Goal: Find specific page/section: Find specific page/section

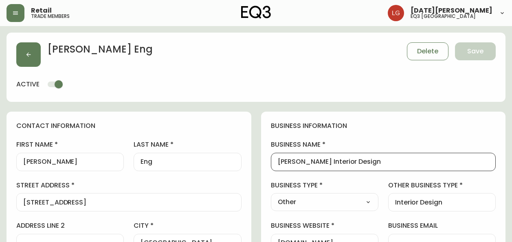
select select "BC"
select select "CA"
select select "CA_EN"
select select "Other"
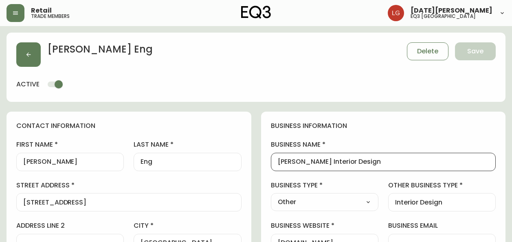
select select "cjw10z96p001r6gs00juufhhe"
select select "false"
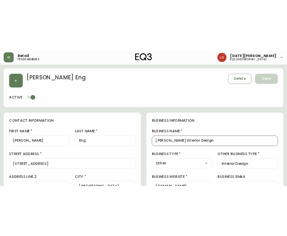
scroll to position [81, 0]
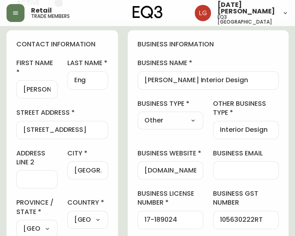
click at [181, 15] on div "Retail trade members [DATE][PERSON_NAME] eq3 [GEOGRAPHIC_DATA]" at bounding box center [148, 13] width 282 height 26
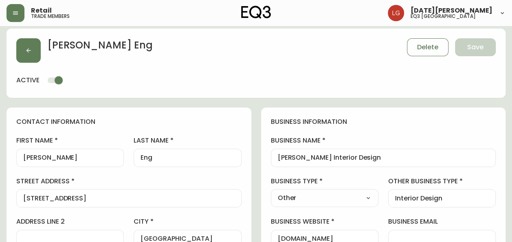
scroll to position [0, 0]
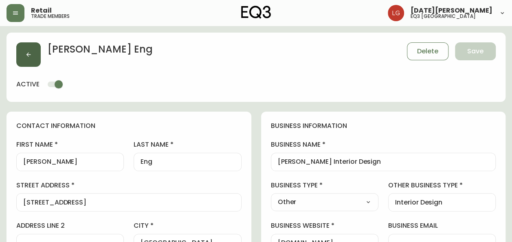
click at [25, 54] on button "button" at bounding box center [28, 54] width 24 height 24
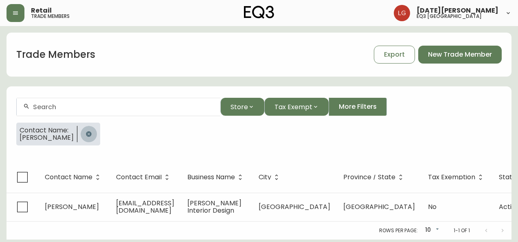
drag, startPoint x: 86, startPoint y: 132, endPoint x: 75, endPoint y: 112, distance: 22.6
click at [86, 132] on icon "button" at bounding box center [88, 133] width 5 height 5
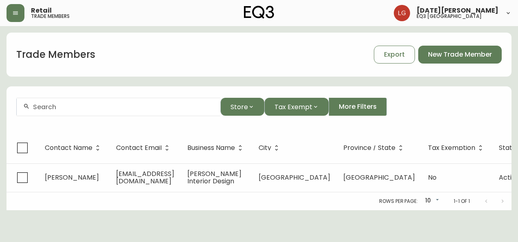
click at [73, 109] on input "text" at bounding box center [123, 107] width 181 height 8
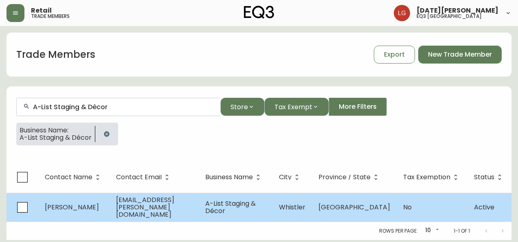
type input "A-List Staging & Décor"
click at [119, 211] on span "[EMAIL_ADDRESS][PERSON_NAME][DOMAIN_NAME]" at bounding box center [145, 207] width 58 height 24
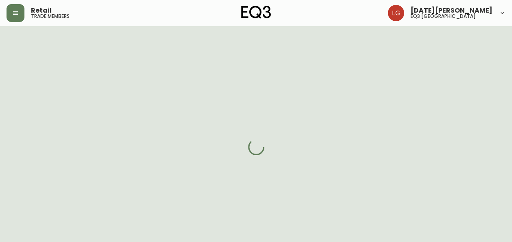
select select "BC"
select select "CA"
select select "CA_EN"
select select "Other"
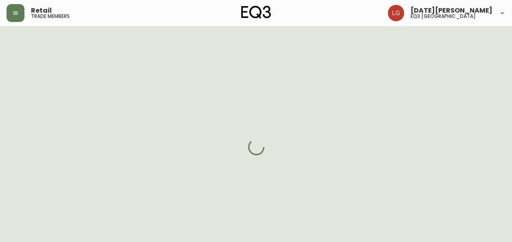
select select "false"
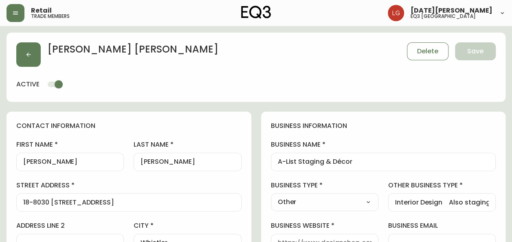
type input "EQ3 [GEOGRAPHIC_DATA]"
select select "cjw10z96p001r6gs00juufhhe"
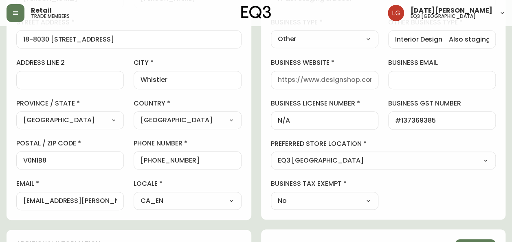
scroll to position [122, 0]
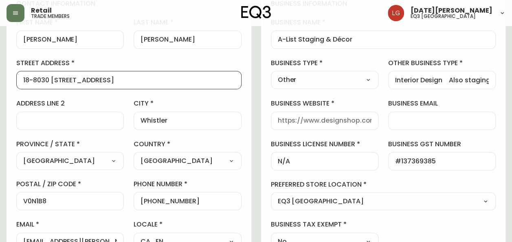
drag, startPoint x: 125, startPoint y: 79, endPoint x: -2, endPoint y: 63, distance: 128.2
click at [0, 63] on html "Retail trade members [DATE][PERSON_NAME] eq3 [GEOGRAPHIC_DATA] [PERSON_NAME] De…" at bounding box center [256, 225] width 512 height 694
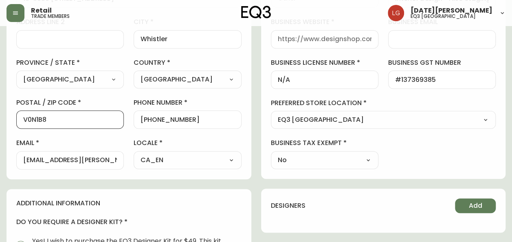
scroll to position [0, 0]
drag, startPoint x: 30, startPoint y: 119, endPoint x: -2, endPoint y: 113, distance: 32.4
click at [0, 113] on html "Retail trade members [DATE][PERSON_NAME] eq3 [GEOGRAPHIC_DATA] [PERSON_NAME] De…" at bounding box center [256, 143] width 512 height 694
